Goal: Navigation & Orientation: Find specific page/section

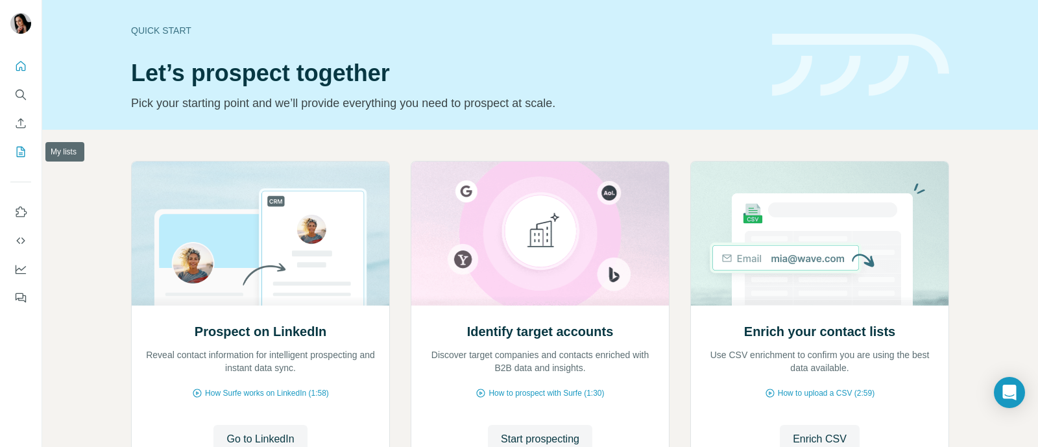
click at [23, 152] on icon "My lists" at bounding box center [20, 151] width 13 height 13
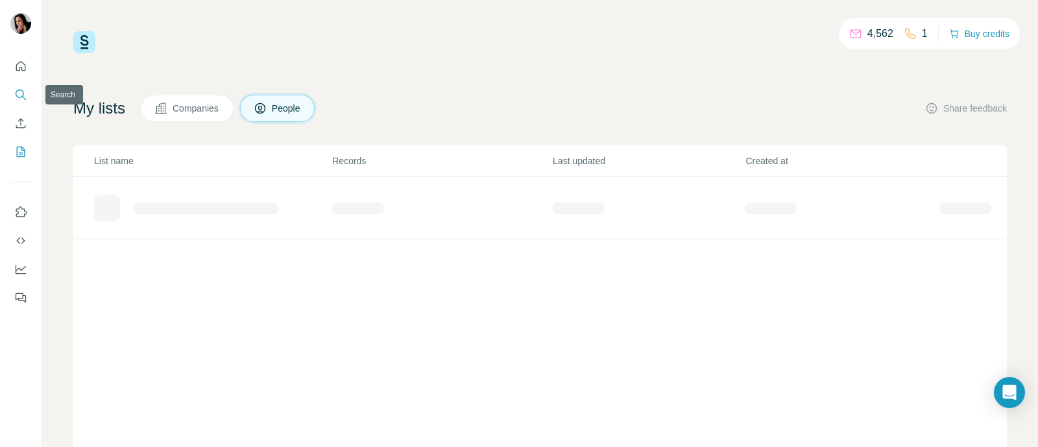
click at [25, 97] on icon "Search" at bounding box center [20, 94] width 13 height 13
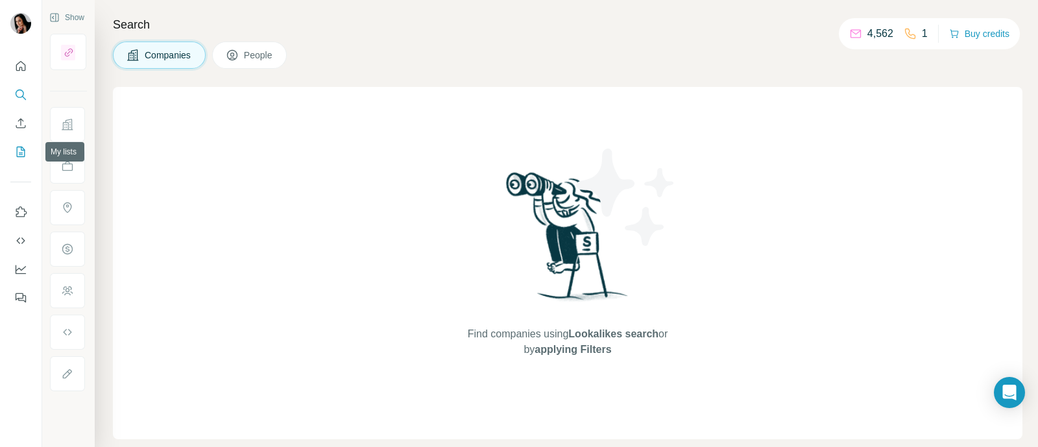
click at [18, 151] on icon "My lists" at bounding box center [20, 151] width 13 height 13
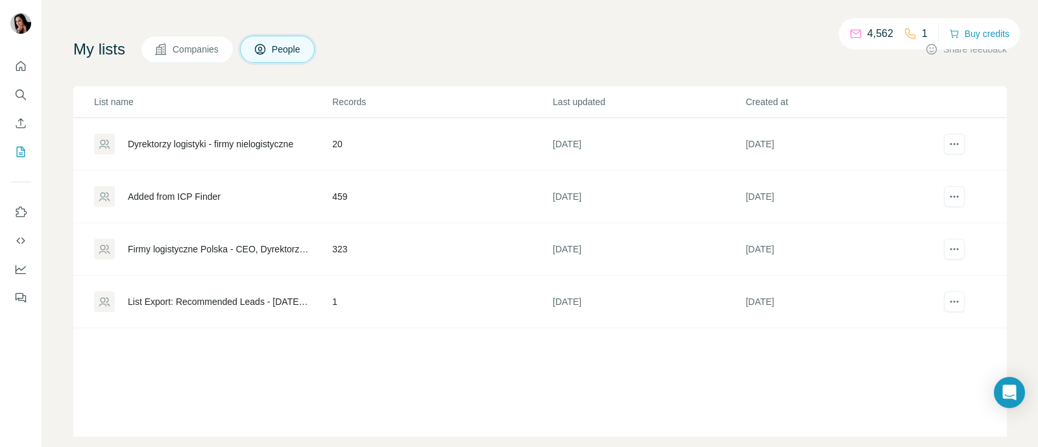
scroll to position [79, 0]
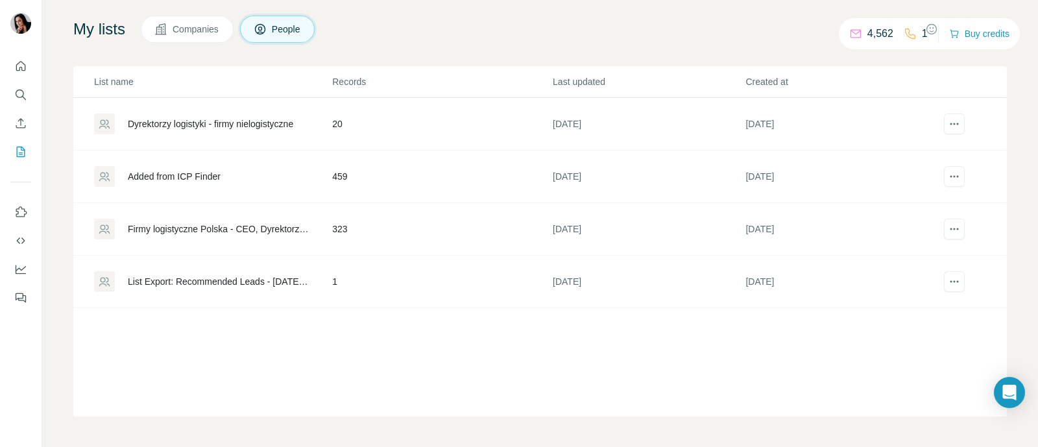
click at [187, 173] on div "Added from ICP Finder" at bounding box center [174, 176] width 93 height 13
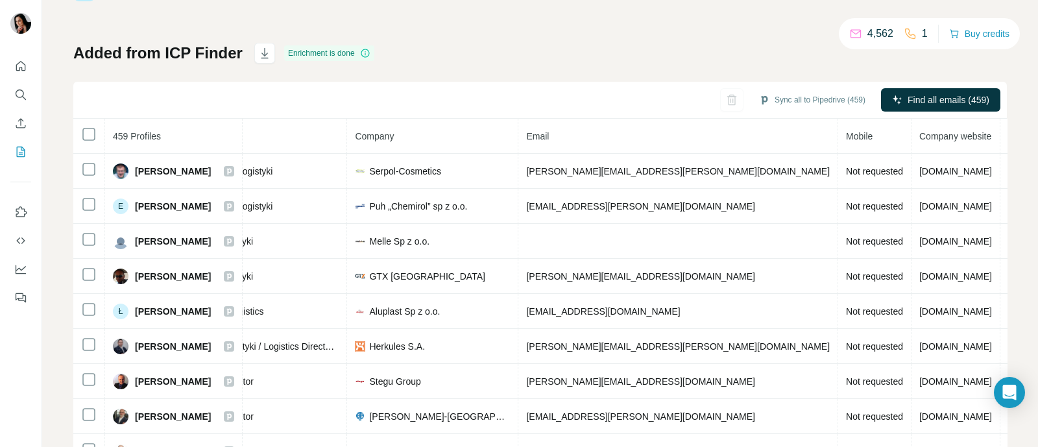
scroll to position [97, 0]
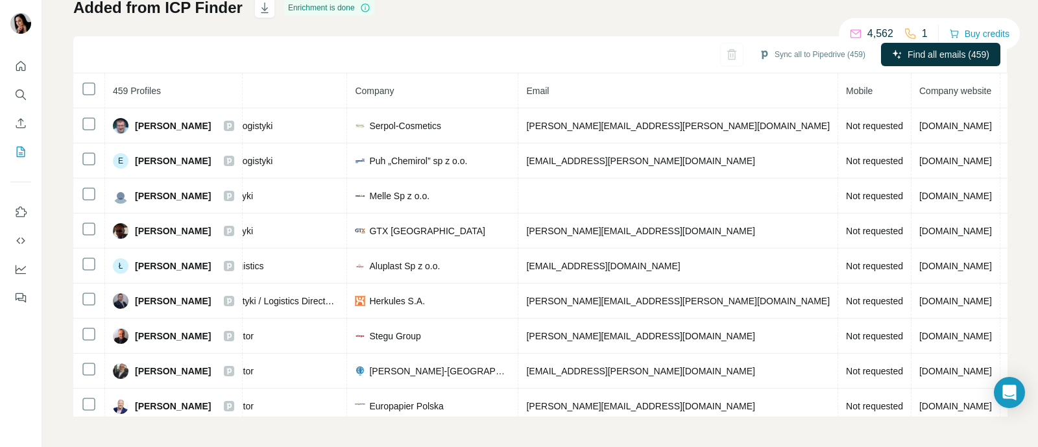
click at [1002, 158] on div "My lists / Added from ICP Finder 4,562 1 Buy credits Added from ICP Finder Enri…" at bounding box center [540, 223] width 996 height 447
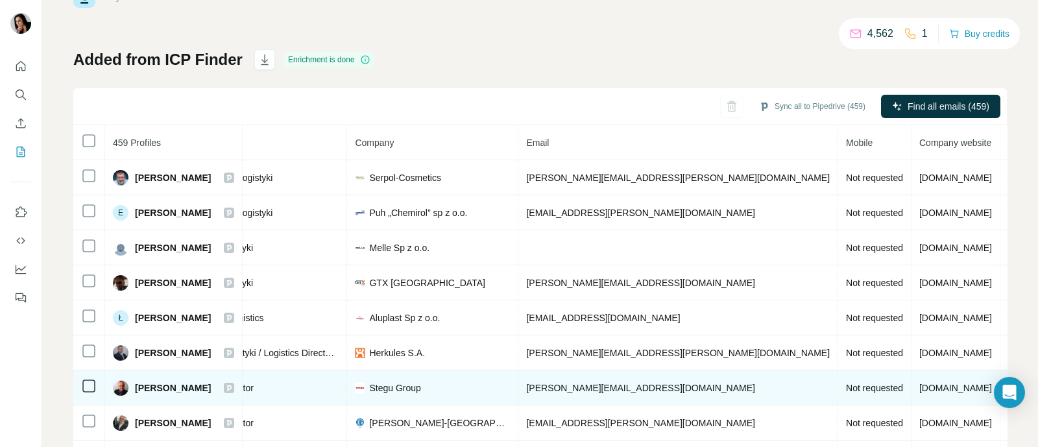
scroll to position [0, 0]
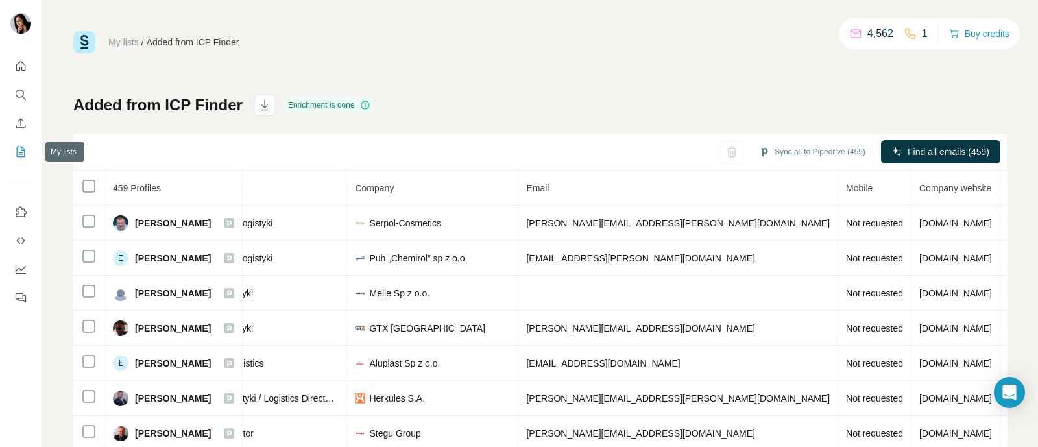
click at [27, 156] on icon "My lists" at bounding box center [20, 151] width 13 height 13
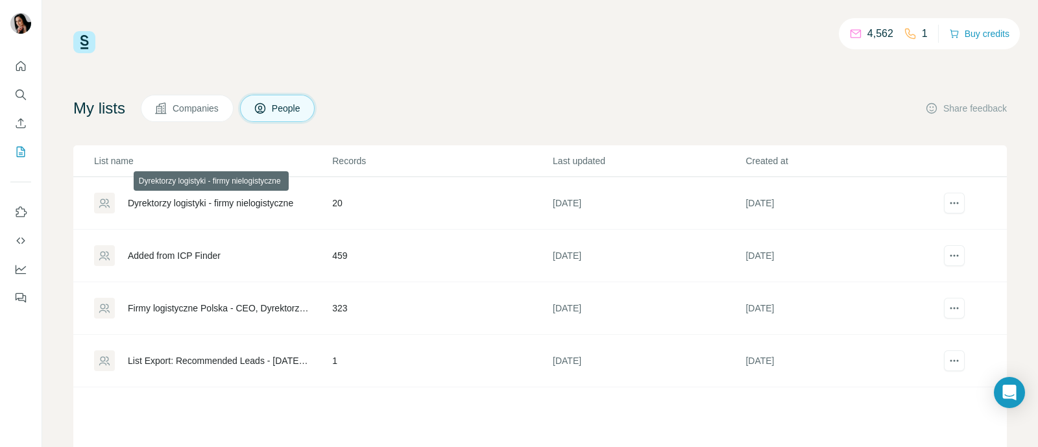
click at [239, 200] on div "Dyrektorzy logistyki - firmy nielogistyczne" at bounding box center [210, 203] width 165 height 13
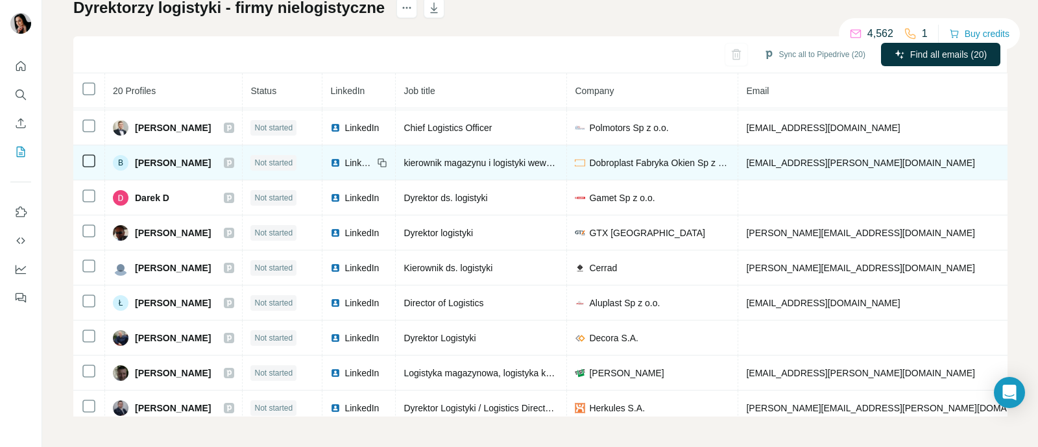
scroll to position [49, 0]
